Goal: Task Accomplishment & Management: Complete application form

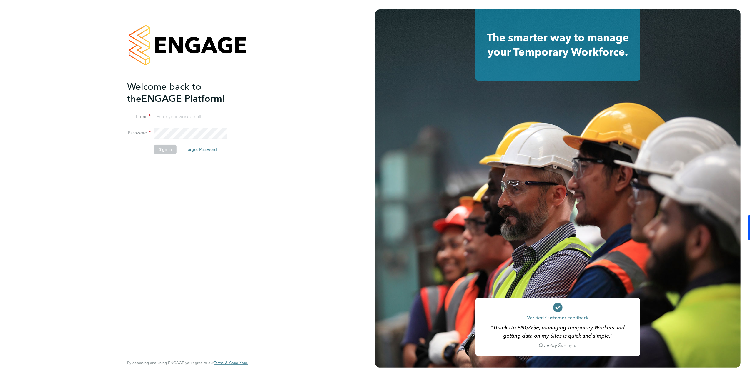
type input "k.smith2@setsquarerecruitment.com"
click at [163, 151] on button "Sign In" at bounding box center [165, 149] width 22 height 9
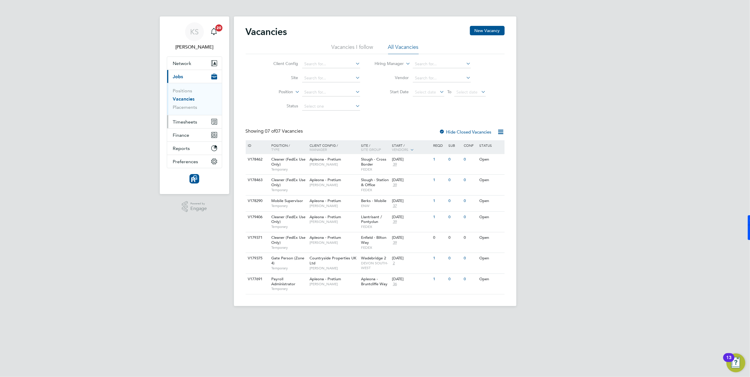
click at [194, 121] on span "Timesheets" at bounding box center [185, 122] width 24 height 6
click at [193, 105] on link "Timesheets" at bounding box center [185, 104] width 24 height 6
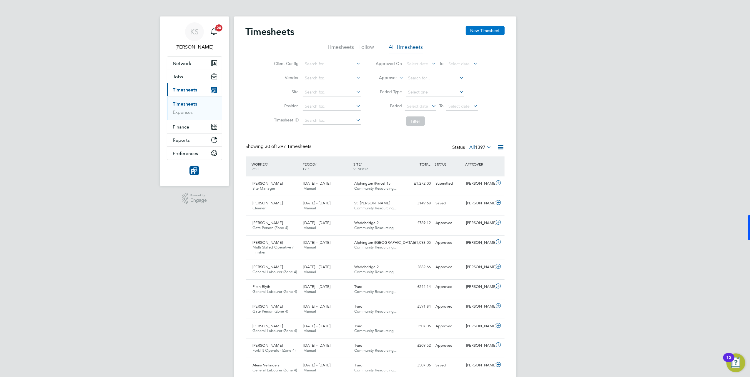
click at [478, 29] on button "New Timesheet" at bounding box center [485, 30] width 39 height 9
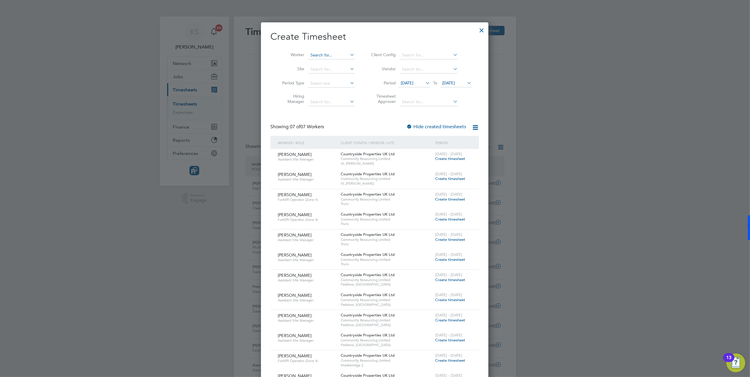
click at [321, 56] on input at bounding box center [331, 55] width 46 height 8
click at [325, 79] on li "[PERSON_NAME]" at bounding box center [344, 79] width 73 height 8
type input "[PERSON_NAME]"
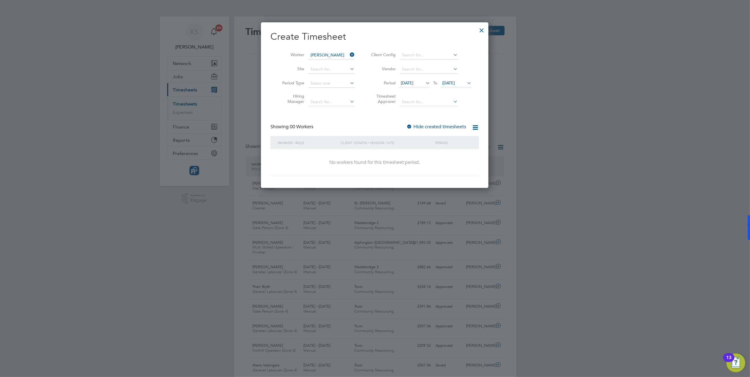
click at [411, 84] on span "[DATE]" at bounding box center [407, 82] width 13 height 5
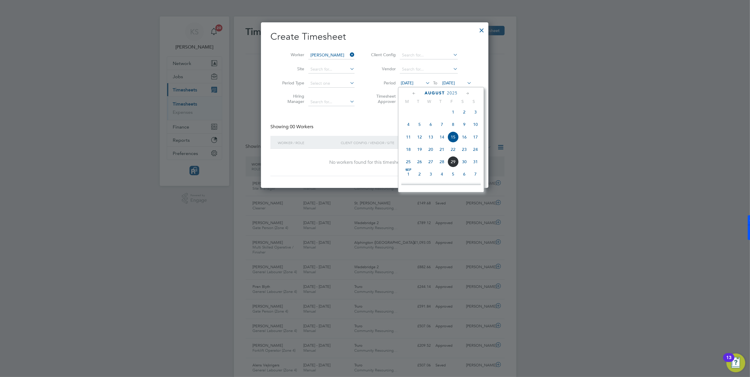
click at [410, 164] on span "25" at bounding box center [408, 161] width 11 height 11
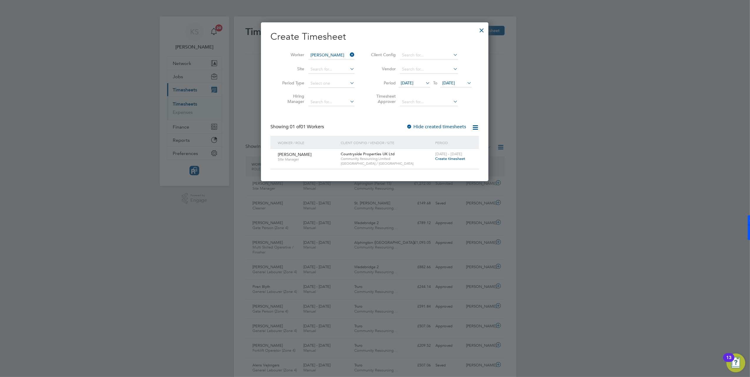
click at [442, 159] on span "Create timesheet" at bounding box center [450, 158] width 30 height 5
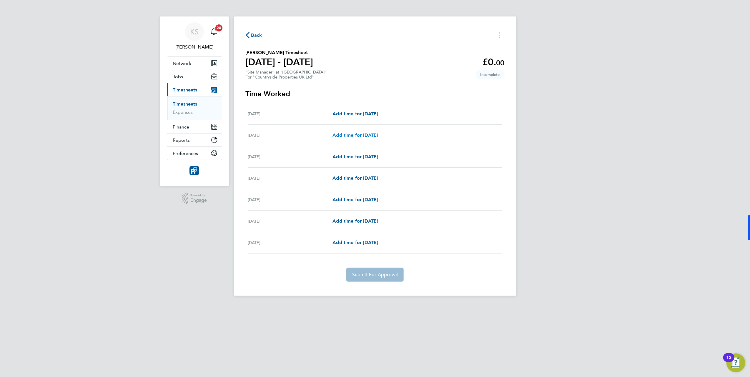
click at [350, 136] on span "Add time for [DATE]" at bounding box center [354, 135] width 45 height 6
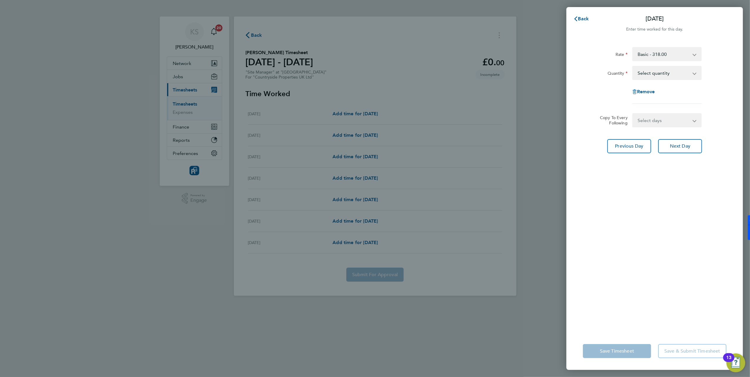
click at [661, 121] on select "Select days Day Weekday (Mon-Fri) Weekend (Sat-Sun) [DATE] [DATE] [DATE] [DATE]…" at bounding box center [664, 120] width 62 height 13
select select "DAY"
click at [633, 114] on select "Select days Day Weekday (Mon-Fri) Weekend (Sat-Sun) [DATE] [DATE] [DATE] [DATE]…" at bounding box center [664, 120] width 62 height 13
select select "[DATE]"
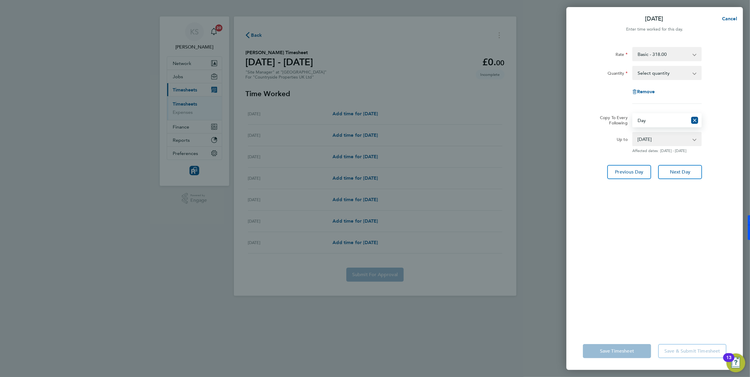
click at [657, 72] on select "Select quantity 0.5 1" at bounding box center [663, 72] width 61 height 13
select select "1"
click at [633, 66] on select "Select quantity 0.5 1" at bounding box center [663, 72] width 61 height 13
click at [654, 139] on select "[DATE] [DATE] [DATE] [DATE] [DATE]" at bounding box center [663, 139] width 61 height 13
select select "[DATE]"
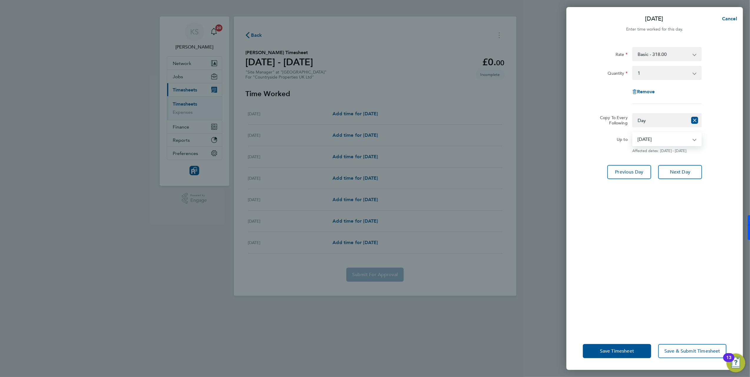
click at [633, 133] on select "[DATE] [DATE] [DATE] [DATE] [DATE]" at bounding box center [663, 139] width 61 height 13
click at [619, 354] on button "Save Timesheet" at bounding box center [617, 351] width 68 height 14
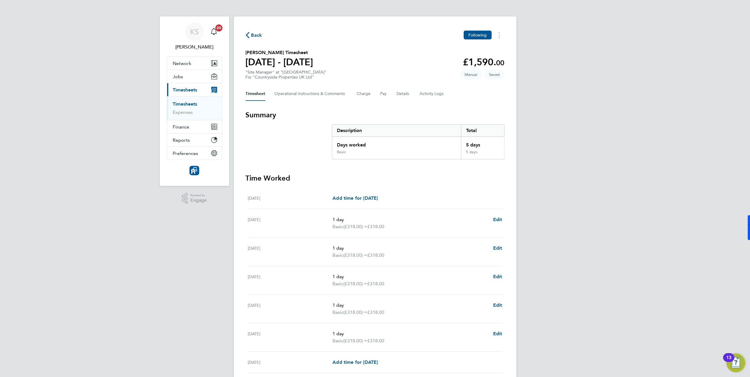
scroll to position [49, 0]
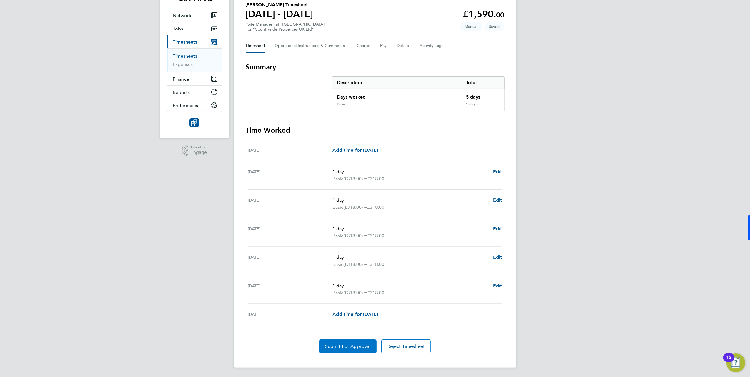
click at [342, 349] on button "Submit For Approval" at bounding box center [347, 346] width 57 height 14
